Goal: Obtain resource: Download file/media

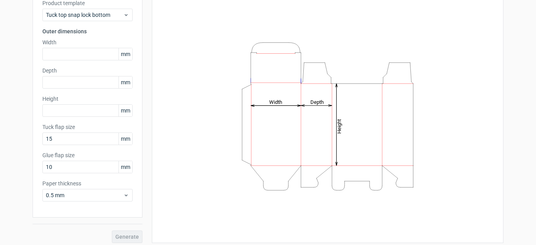
scroll to position [62, 0]
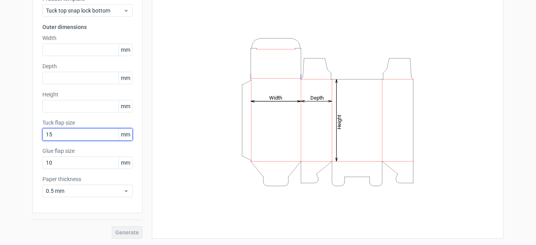
click at [66, 135] on input "15" at bounding box center [87, 134] width 90 height 13
drag, startPoint x: 66, startPoint y: 135, endPoint x: 10, endPoint y: 131, distance: 55.9
click at [10, 131] on div "Generate new dieline Product template Tuck top snap lock bottom Outer dimension…" at bounding box center [268, 104] width 536 height 282
type input "2"
type input "15"
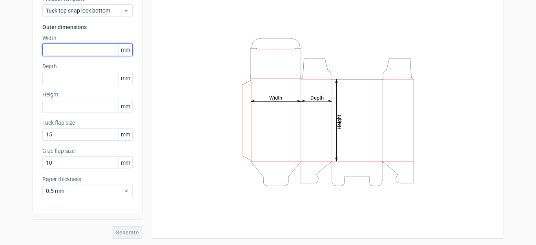
click at [55, 47] on input "text" at bounding box center [87, 50] width 90 height 13
type input "5"
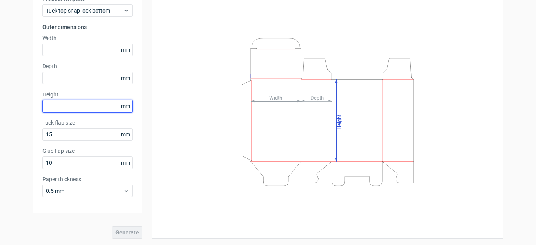
click at [56, 103] on input "text" at bounding box center [87, 106] width 90 height 13
type input "55"
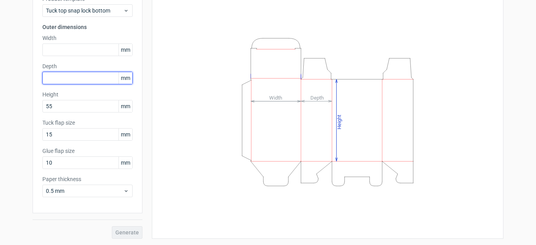
click at [61, 78] on input "text" at bounding box center [87, 78] width 90 height 13
type input "20"
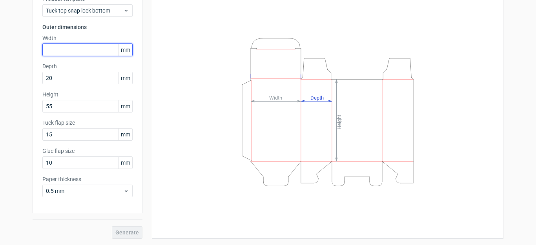
click at [62, 53] on input "text" at bounding box center [87, 50] width 90 height 13
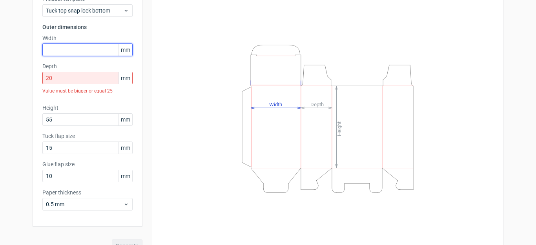
click at [66, 52] on input "text" at bounding box center [87, 50] width 90 height 13
type input "35"
click at [68, 81] on input "20" at bounding box center [87, 78] width 90 height 13
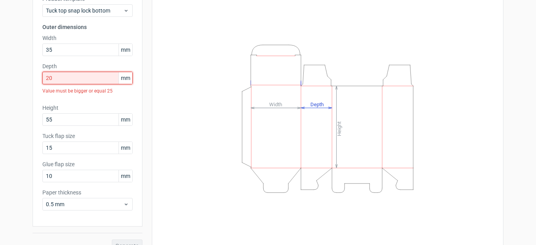
drag, startPoint x: 68, startPoint y: 81, endPoint x: 8, endPoint y: 82, distance: 60.1
click at [8, 82] on div "Generate new dieline Product template Tuck top snap lock bottom Outer dimension…" at bounding box center [268, 110] width 536 height 295
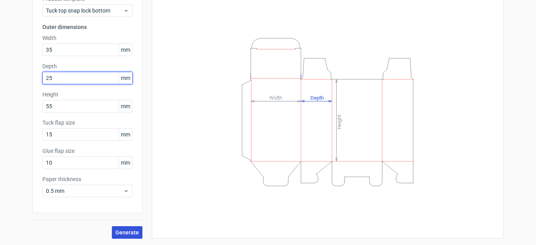
type input "25"
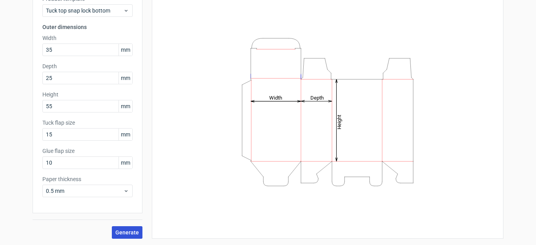
click at [124, 231] on span "Generate" at bounding box center [127, 232] width 24 height 5
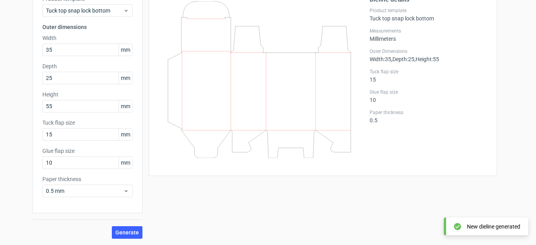
scroll to position [23, 0]
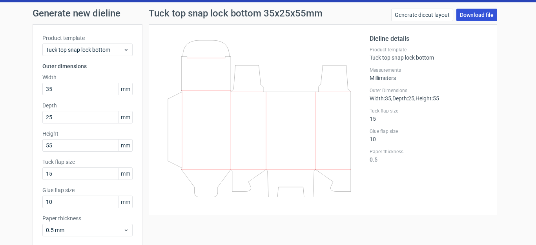
click at [459, 16] on link "Download file" at bounding box center [476, 15] width 41 height 13
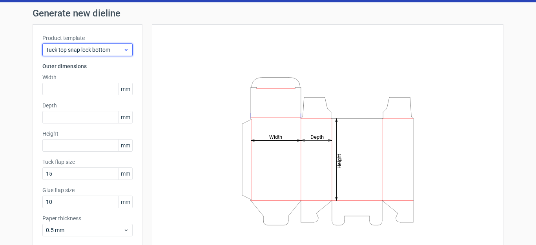
click at [59, 53] on span "Tuck top snap lock bottom" at bounding box center [84, 50] width 77 height 8
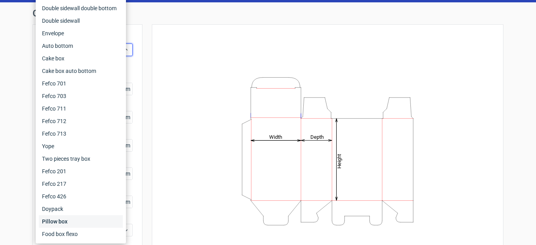
click at [76, 222] on div "Pillow box" at bounding box center [81, 221] width 84 height 13
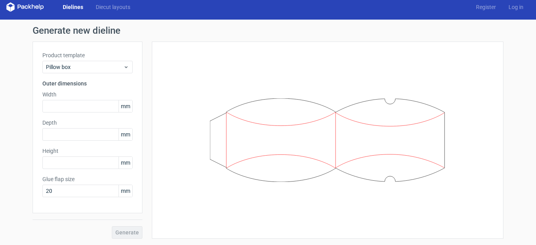
scroll to position [5, 0]
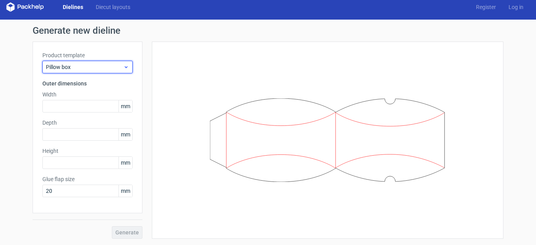
click at [86, 62] on div "Pillow box" at bounding box center [87, 67] width 90 height 13
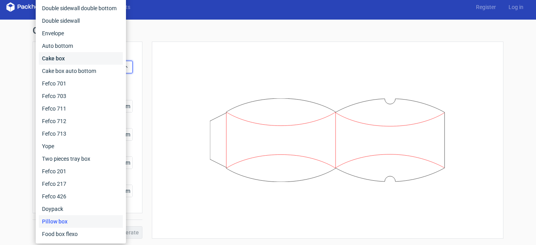
click at [73, 58] on div "Cake box" at bounding box center [81, 58] width 84 height 13
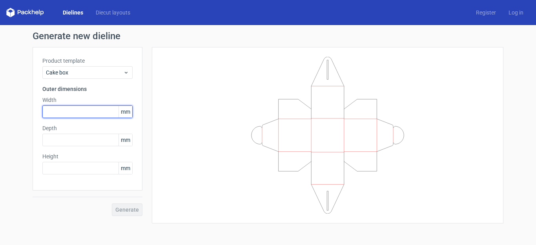
click at [47, 112] on input "text" at bounding box center [87, 112] width 90 height 13
type input "150"
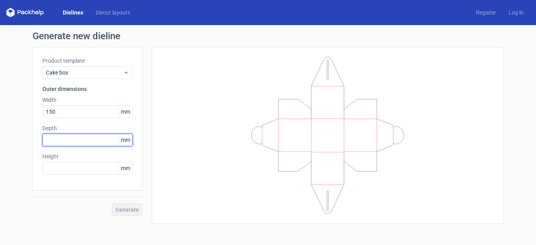
click at [60, 137] on input "text" at bounding box center [87, 140] width 90 height 13
type input "100"
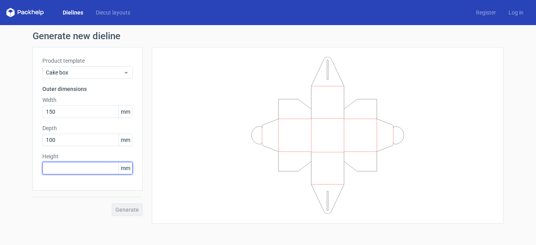
click at [63, 168] on input "text" at bounding box center [87, 168] width 90 height 13
type input "150"
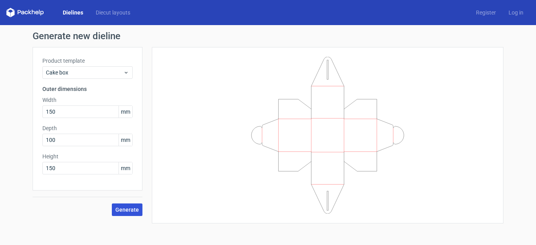
click at [115, 207] on span "Generate" at bounding box center [127, 209] width 24 height 5
